Goal: Information Seeking & Learning: Answer question/provide support

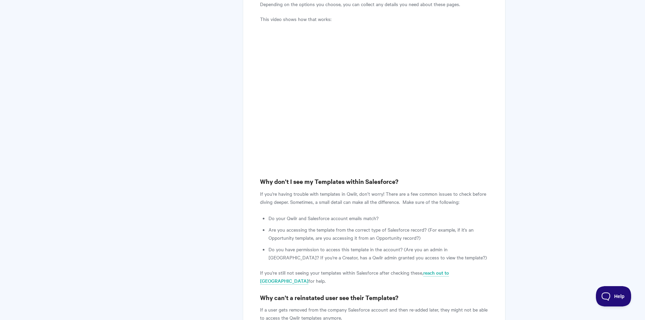
scroll to position [811, 0]
click at [256, 177] on div "Salesforce: FAQ Qwilr's integration with Salesforce allows you to create Qwilr …" at bounding box center [374, 326] width 262 height 2141
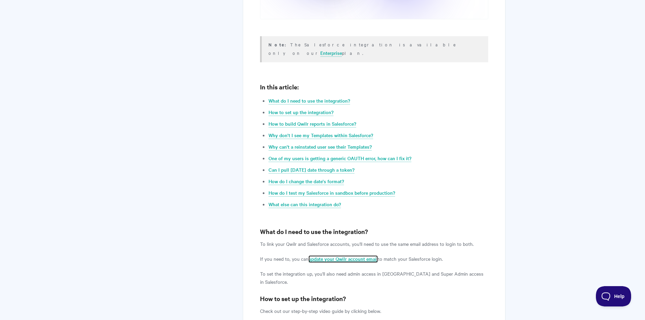
scroll to position [271, 0]
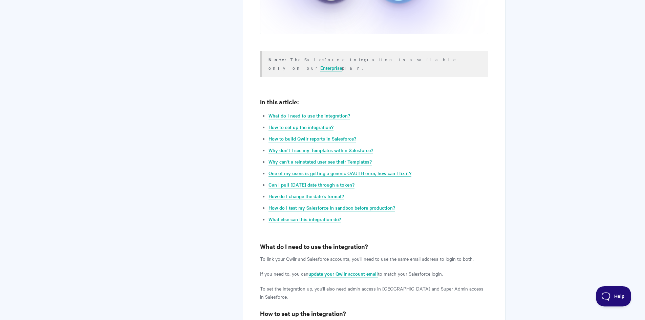
click at [293, 170] on link "One of my users is getting a generic OAUTH error, how can I fix it?" at bounding box center [339, 173] width 143 height 7
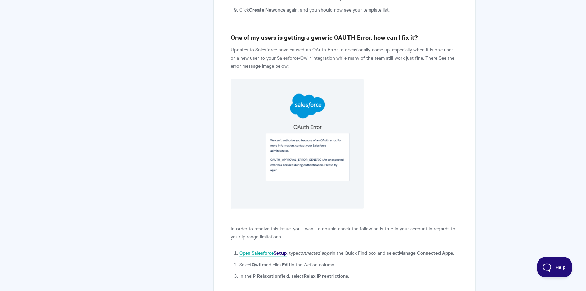
scroll to position [1291, 0]
drag, startPoint x: 185, startPoint y: 17, endPoint x: 189, endPoint y: 15, distance: 4.5
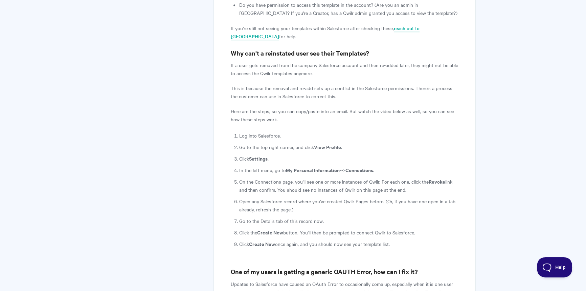
scroll to position [1045, 0]
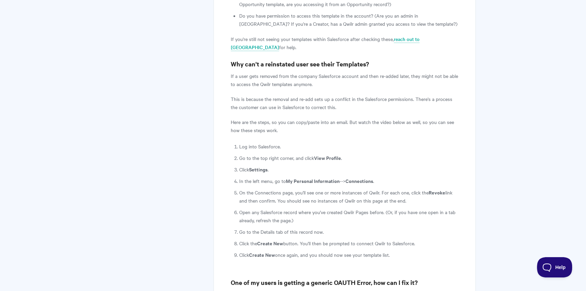
click at [321, 154] on strong "View Profile" at bounding box center [327, 157] width 27 height 7
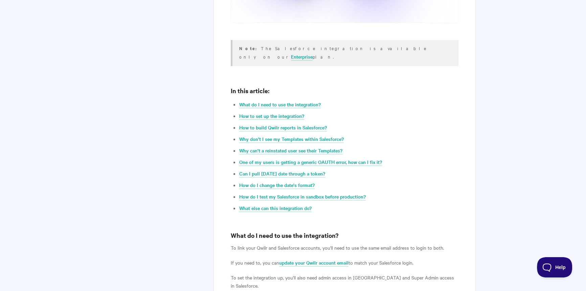
scroll to position [275, 0]
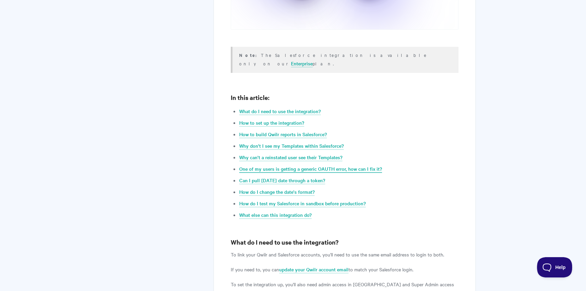
click at [308, 165] on link "One of my users is getting a generic OAUTH error, how can I fix it?" at bounding box center [310, 168] width 143 height 7
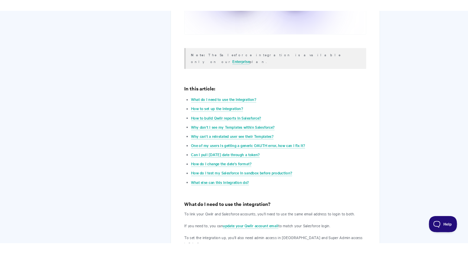
scroll to position [1297, 0]
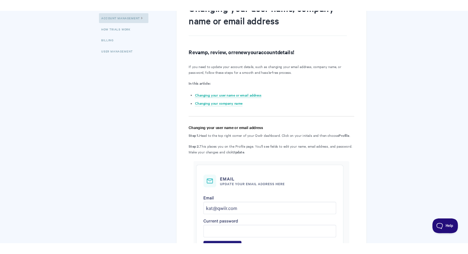
scroll to position [102, 0]
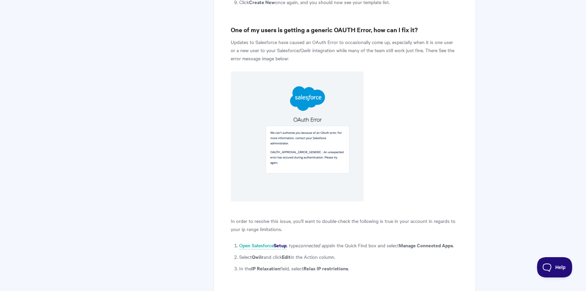
click at [293, 217] on p "In order to resolve this issue, you'll want to double-check the following is tr…" at bounding box center [345, 225] width 228 height 16
click at [242, 217] on p "In order to resolve this issue, you'll want to double-check the following is tr…" at bounding box center [345, 225] width 228 height 16
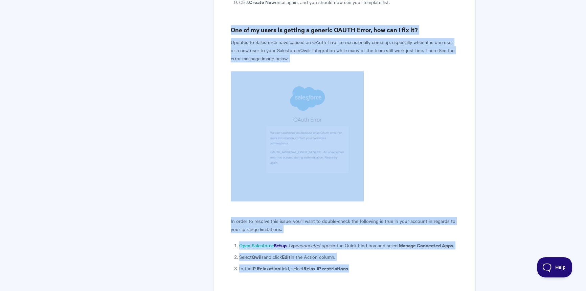
drag, startPoint x: 231, startPoint y: 4, endPoint x: 356, endPoint y: 247, distance: 273.3
copy article "One of my users is getting a generic OAUTH Error, how can I fix it? Updates to …"
click at [414, 98] on p at bounding box center [345, 136] width 228 height 130
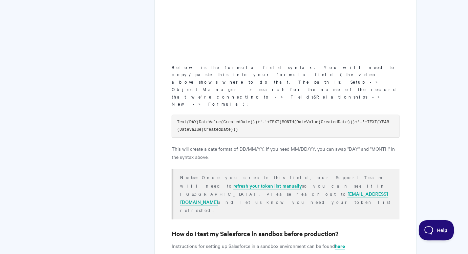
scroll to position [1852, 0]
